Goal: Task Accomplishment & Management: Use online tool/utility

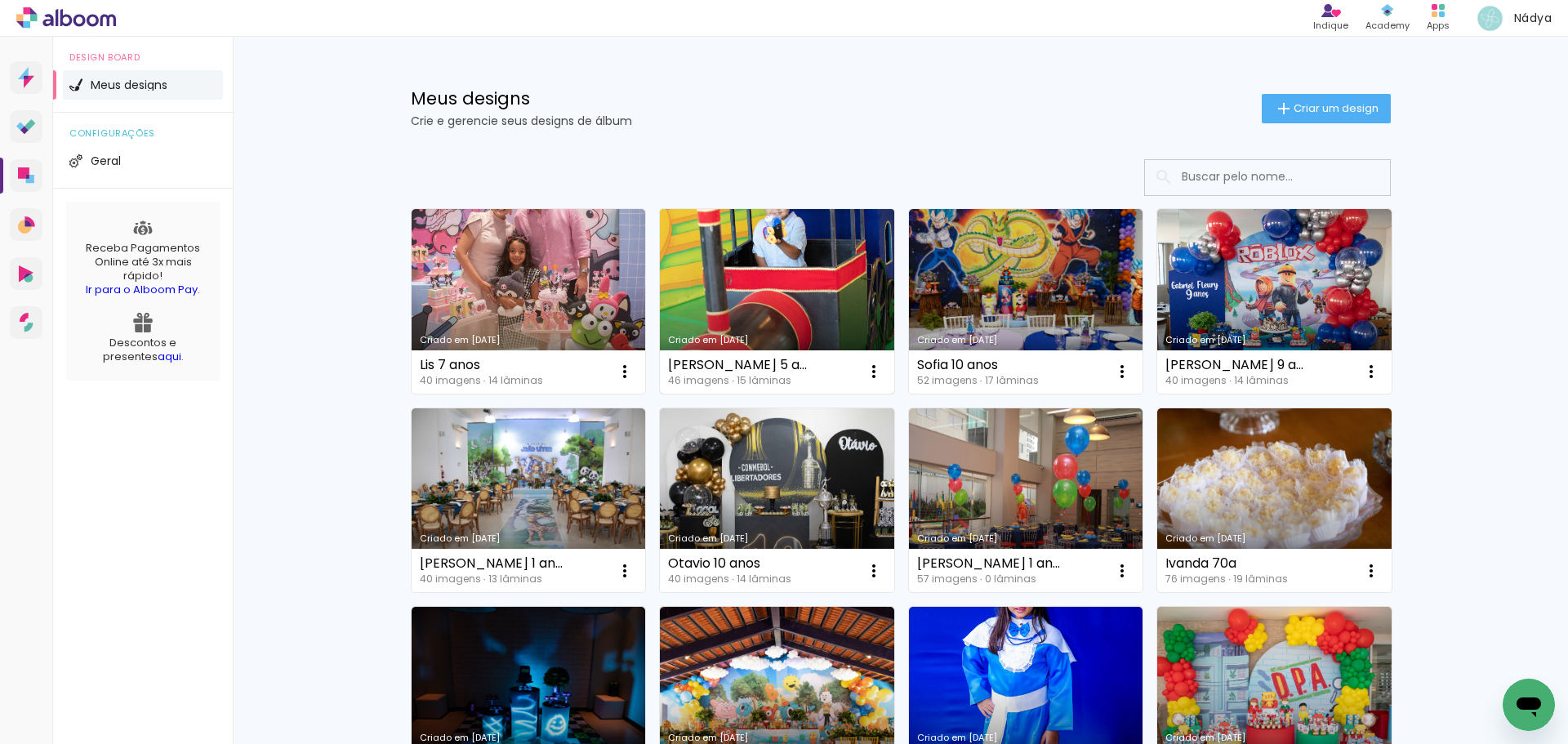
click at [762, 289] on link "Criado em [DATE]" at bounding box center [776, 301] width 234 height 184
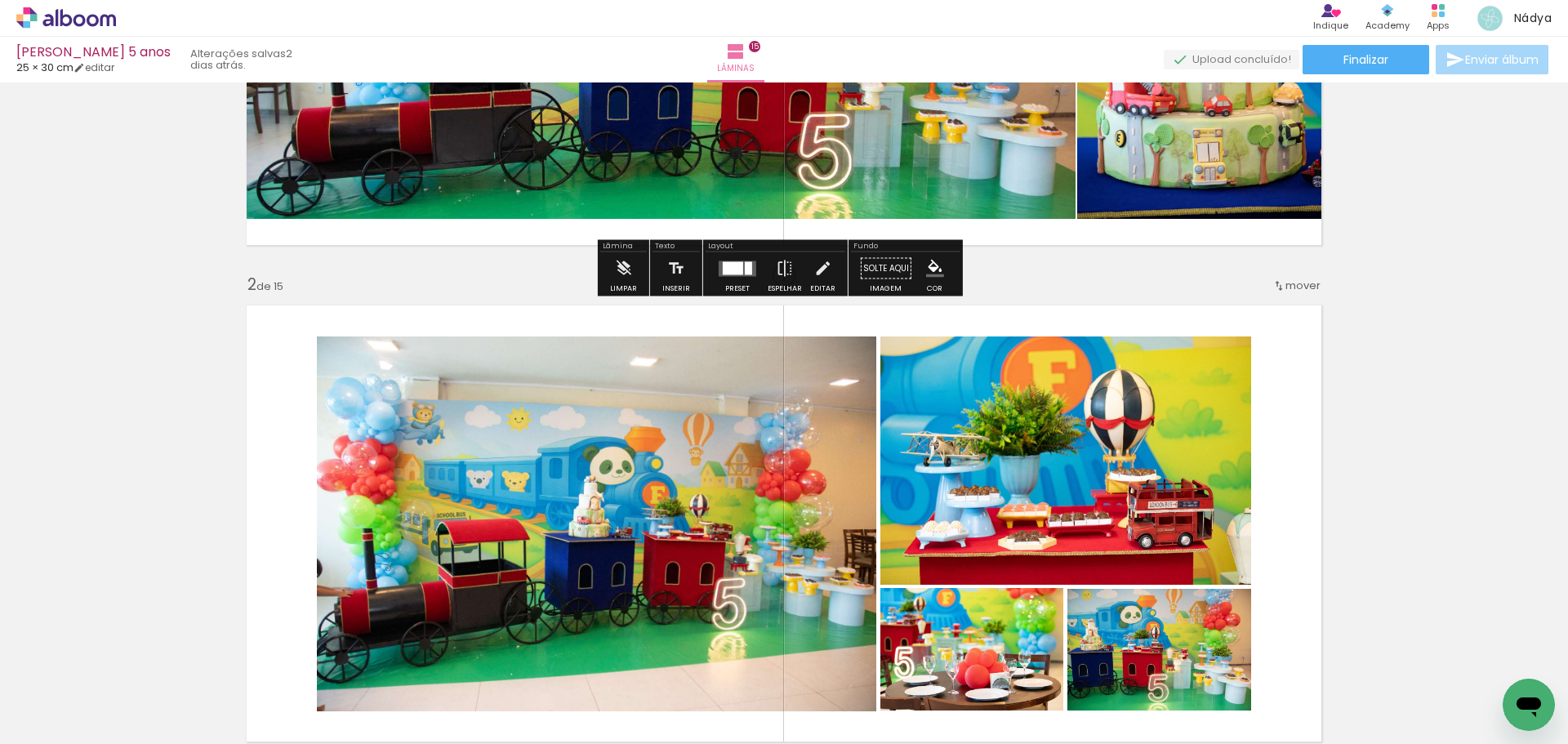
scroll to position [408, 0]
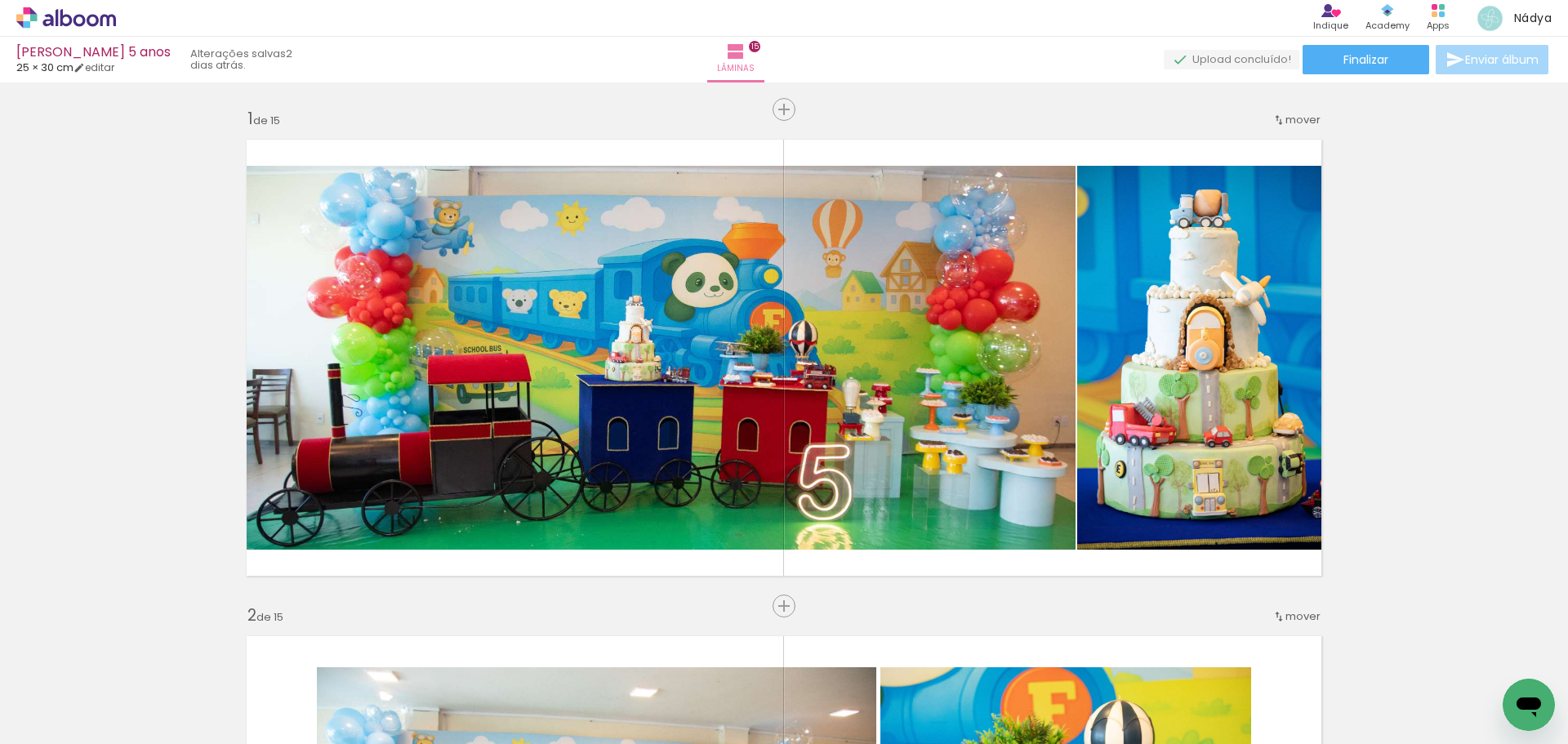
scroll to position [408, 0]
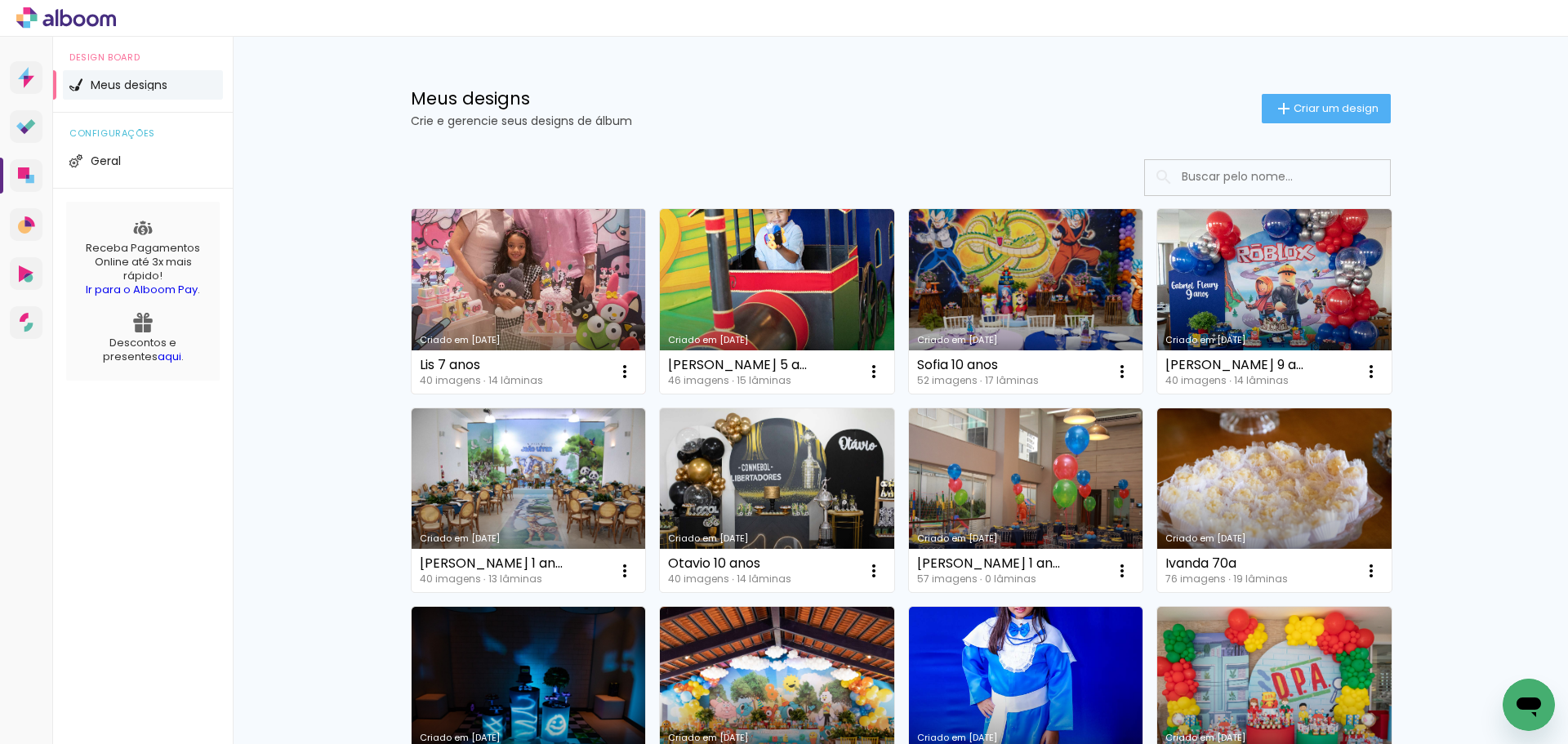
click at [540, 298] on link "Criado em [DATE]" at bounding box center [528, 301] width 234 height 184
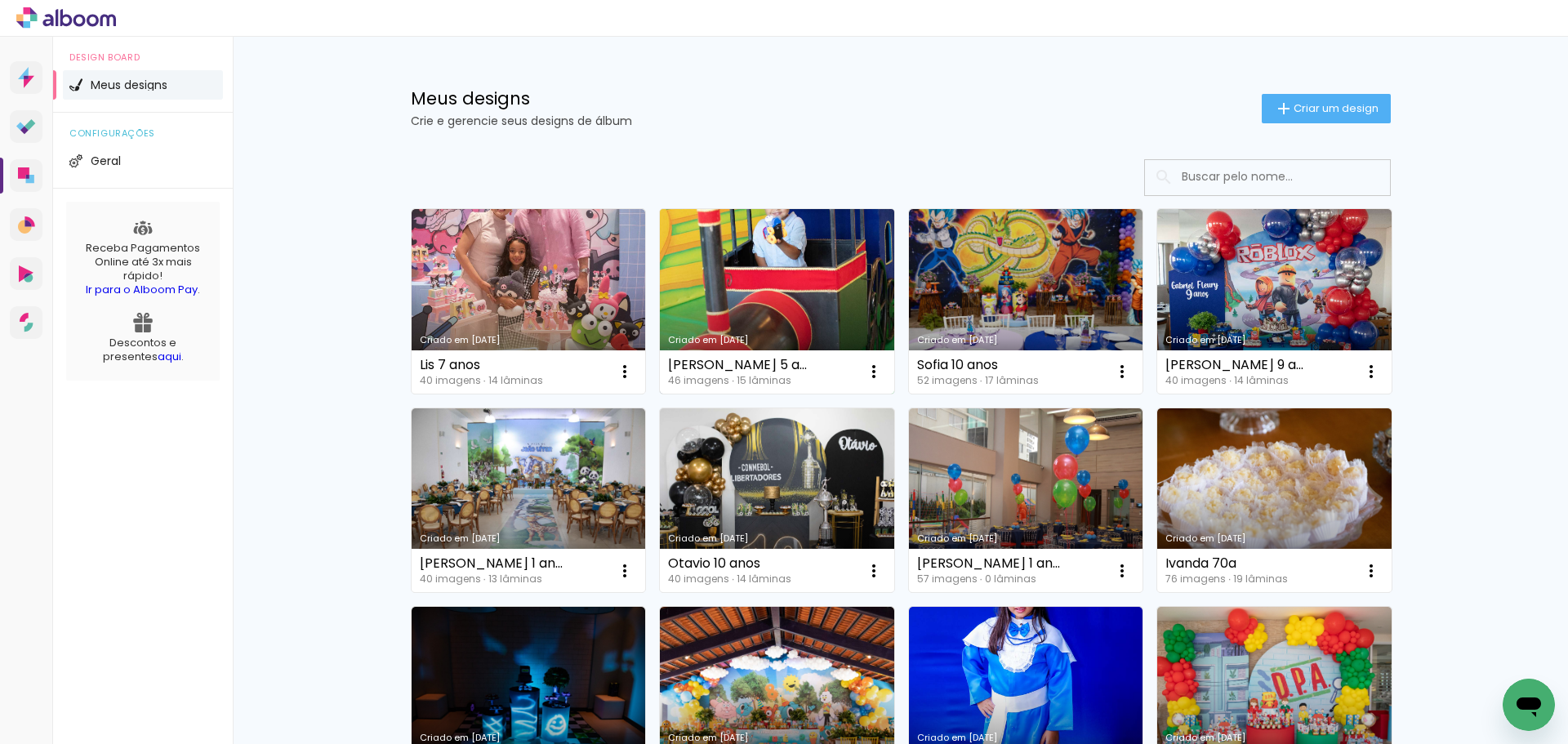
click at [790, 298] on link "Criado em [DATE]" at bounding box center [776, 301] width 234 height 184
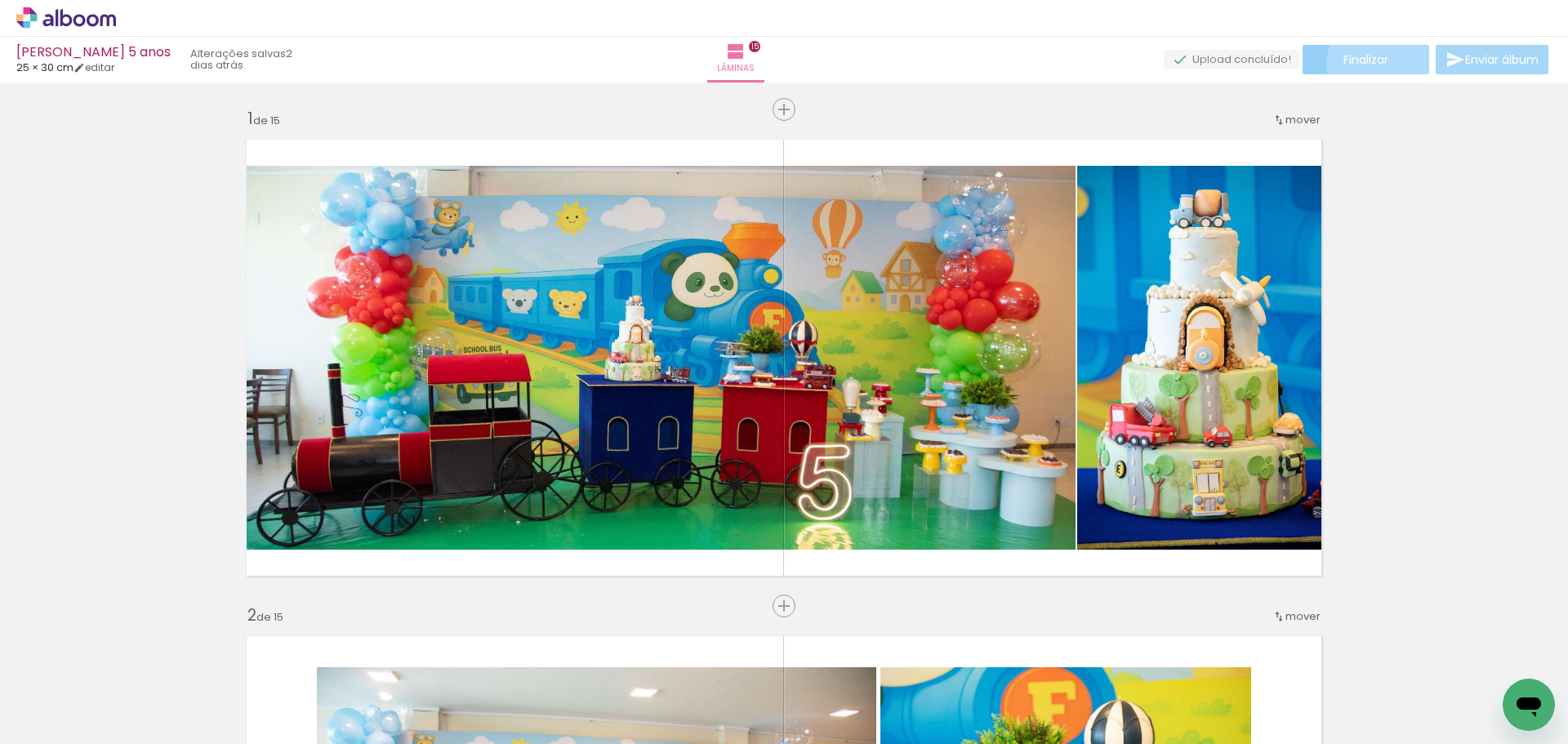
click at [1374, 64] on span "Finalizar" at bounding box center [1366, 59] width 45 height 11
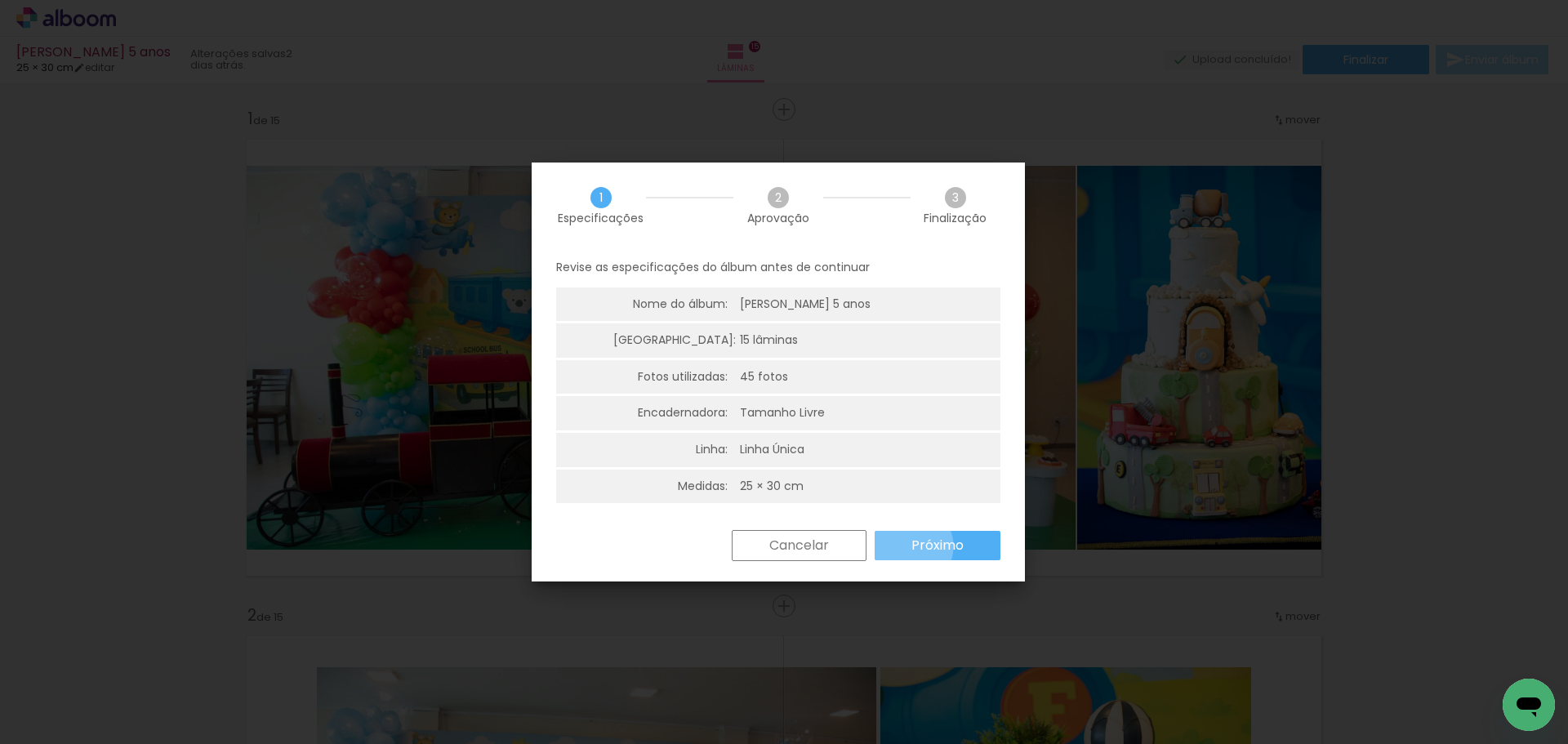
click at [0, 0] on slot "Próximo" at bounding box center [0, 0] width 0 height 0
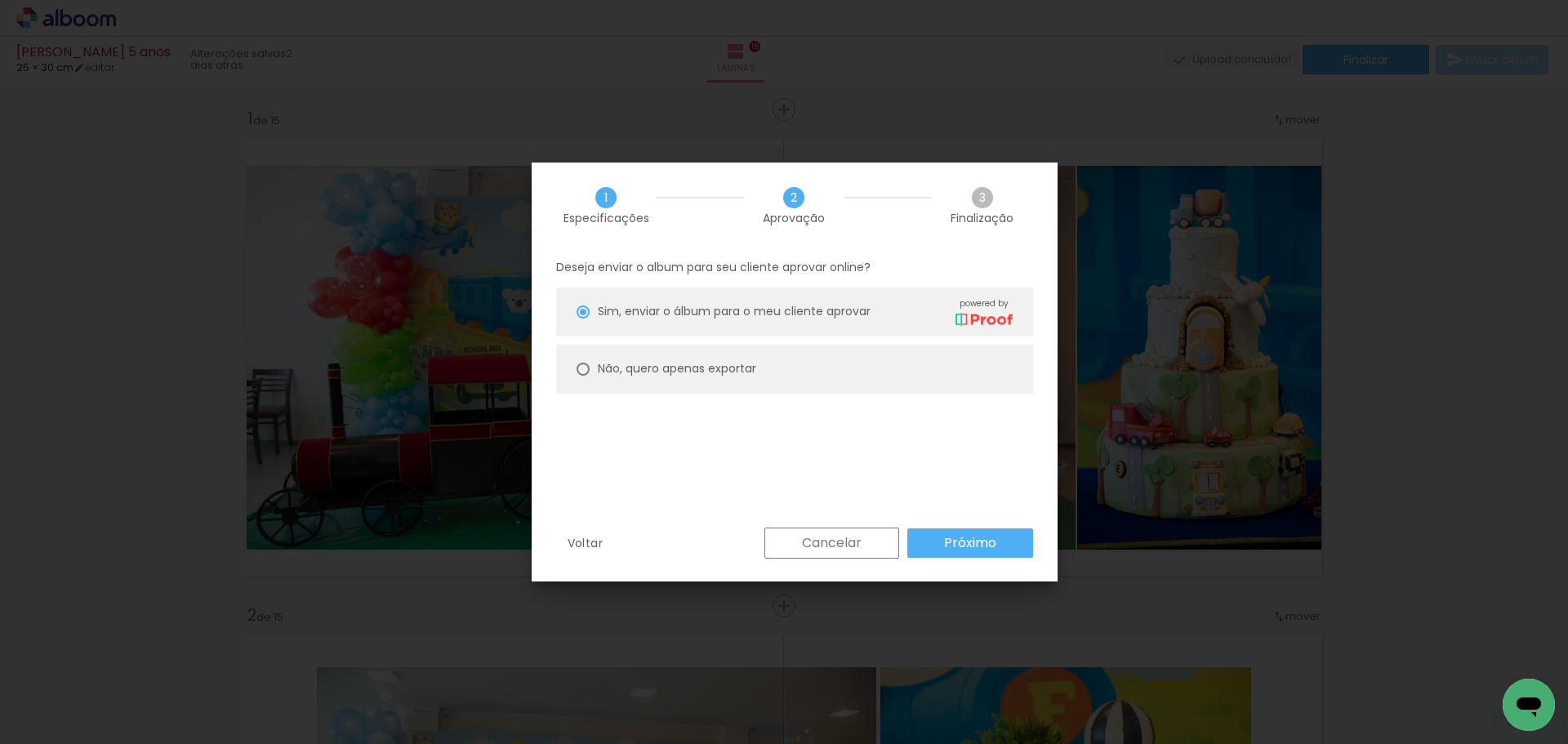
click at [0, 0] on slot "Não, quero apenas exportar" at bounding box center [0, 0] width 0 height 0
type paper-radio-button "on"
click at [633, 304] on span "Sim, enviar o álbum para o meu cliente aprovar" at bounding box center [734, 312] width 272 height 17
type paper-radio-button "on"
click at [0, 0] on slot "Próximo" at bounding box center [0, 0] width 0 height 0
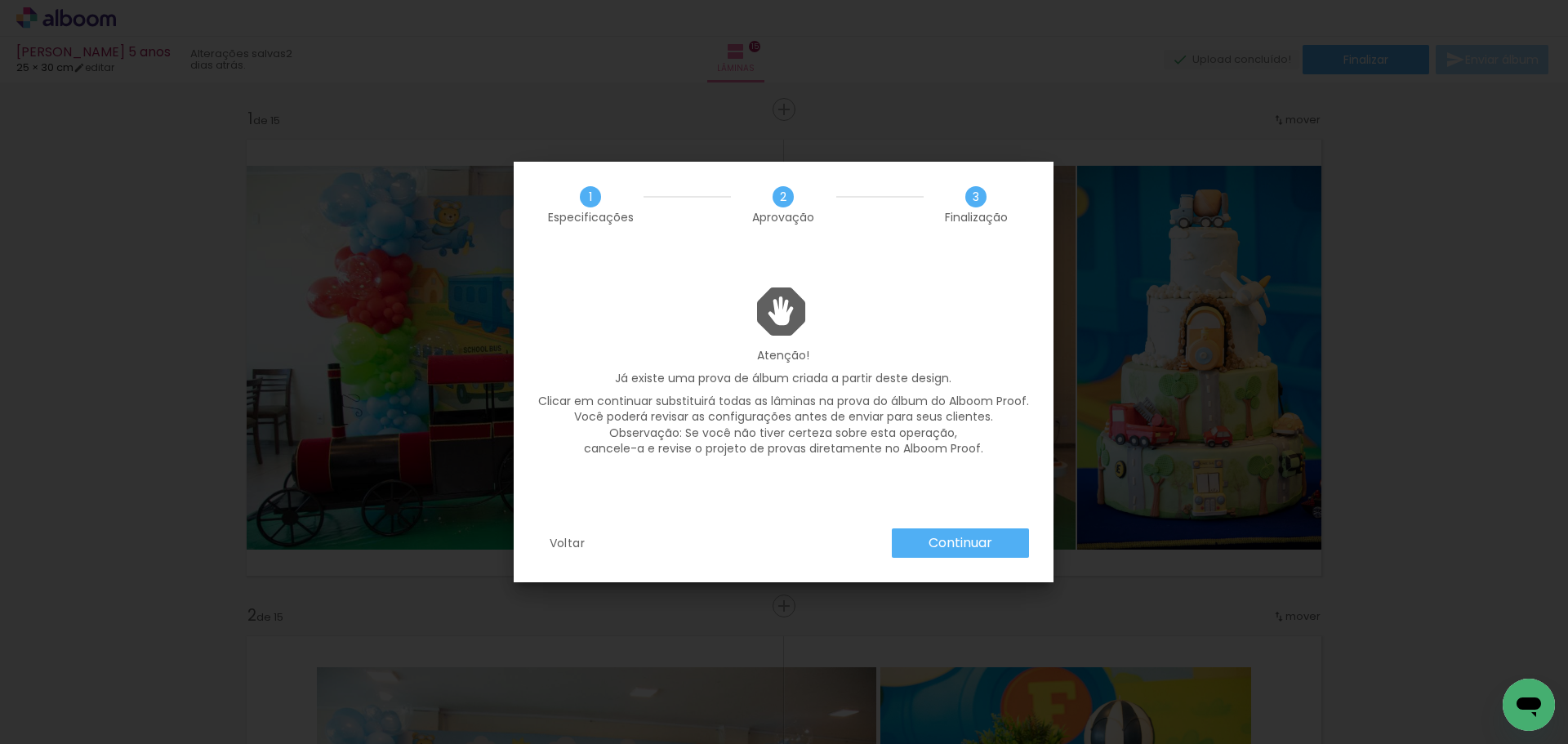
click at [0, 0] on slot "Continuar" at bounding box center [0, 0] width 0 height 0
